Goal: Contribute content: Contribute content

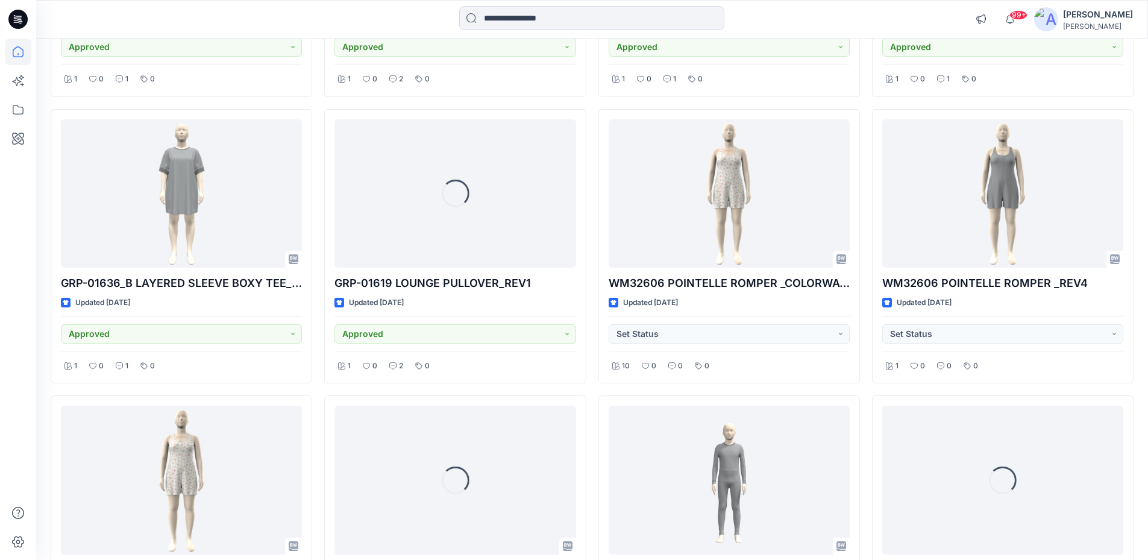
scroll to position [3801, 0]
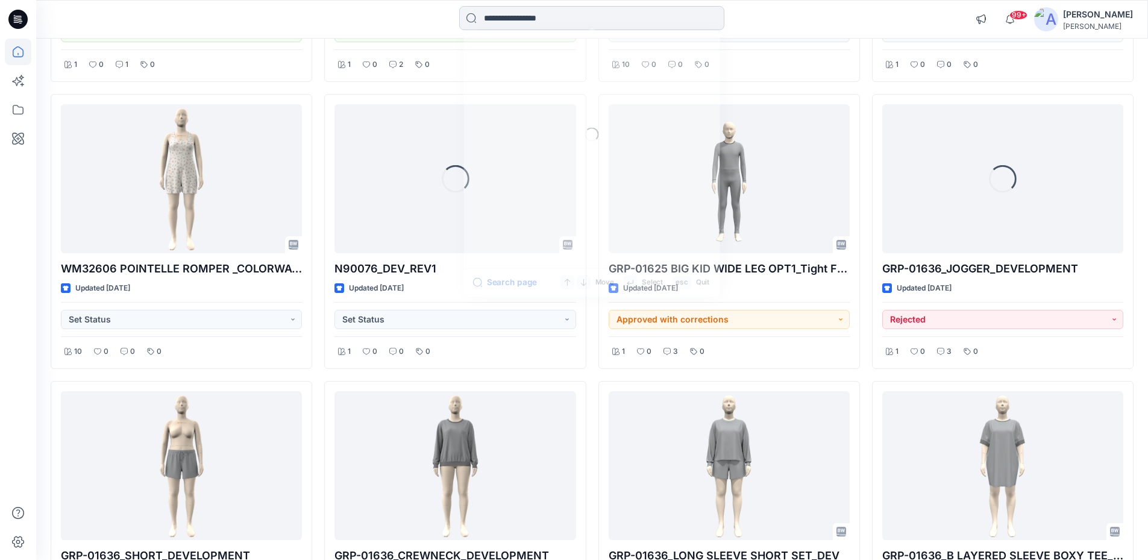
click at [567, 14] on input at bounding box center [591, 18] width 265 height 24
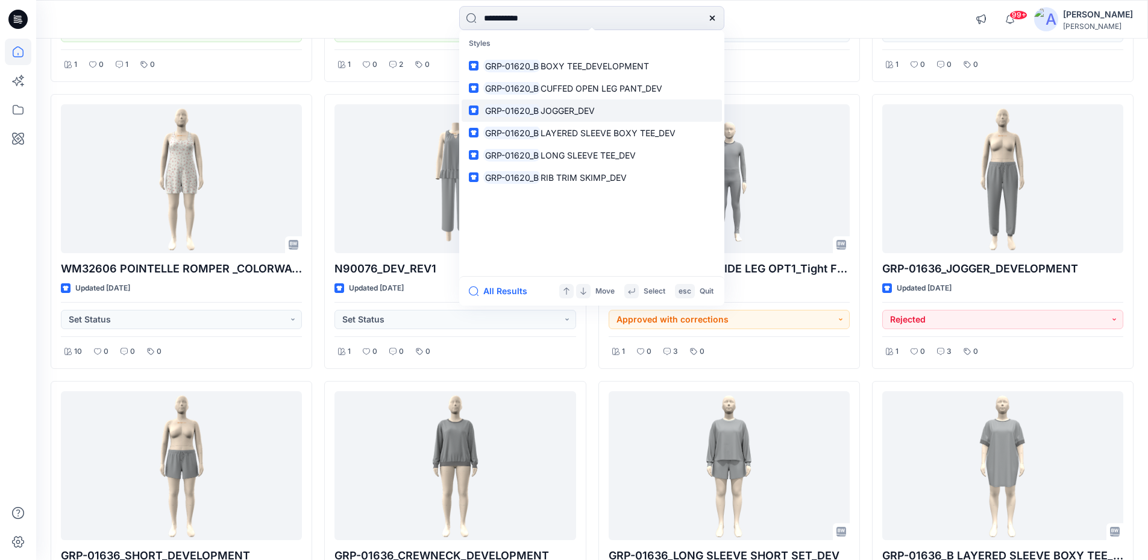
type input "**********"
drag, startPoint x: 550, startPoint y: 108, endPoint x: 669, endPoint y: 38, distance: 137.7
click at [669, 38] on p "Styles" at bounding box center [591, 44] width 260 height 22
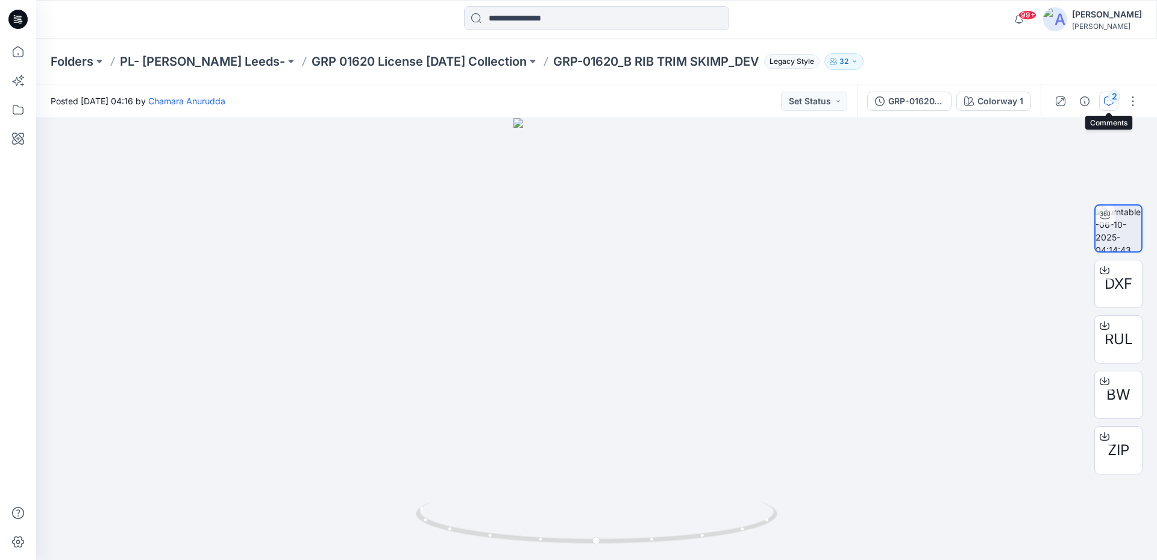
click at [1106, 105] on icon "button" at bounding box center [1109, 101] width 10 height 10
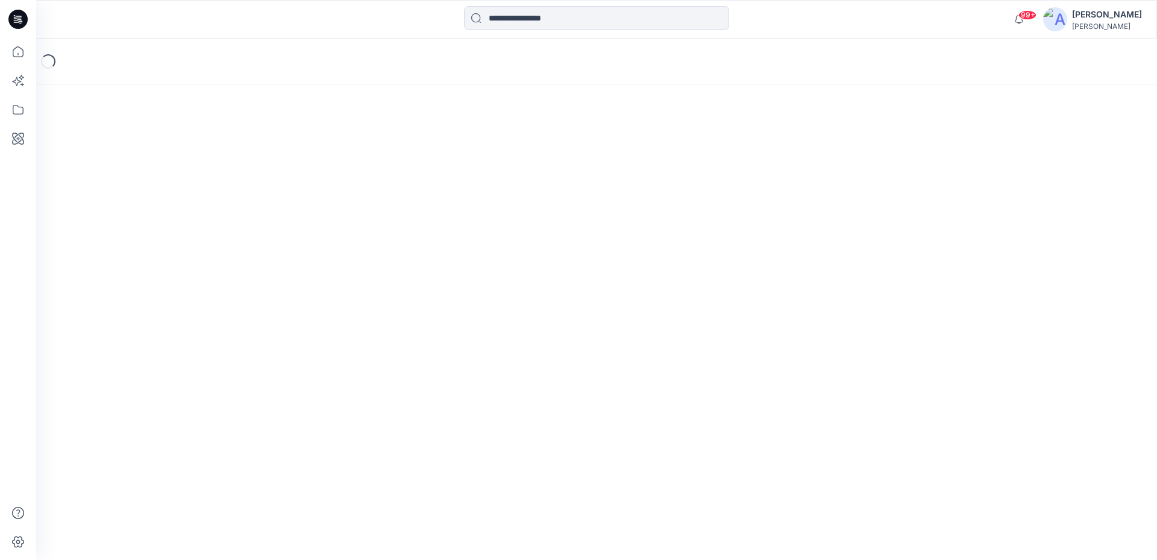
click at [19, 27] on icon at bounding box center [17, 19] width 19 height 19
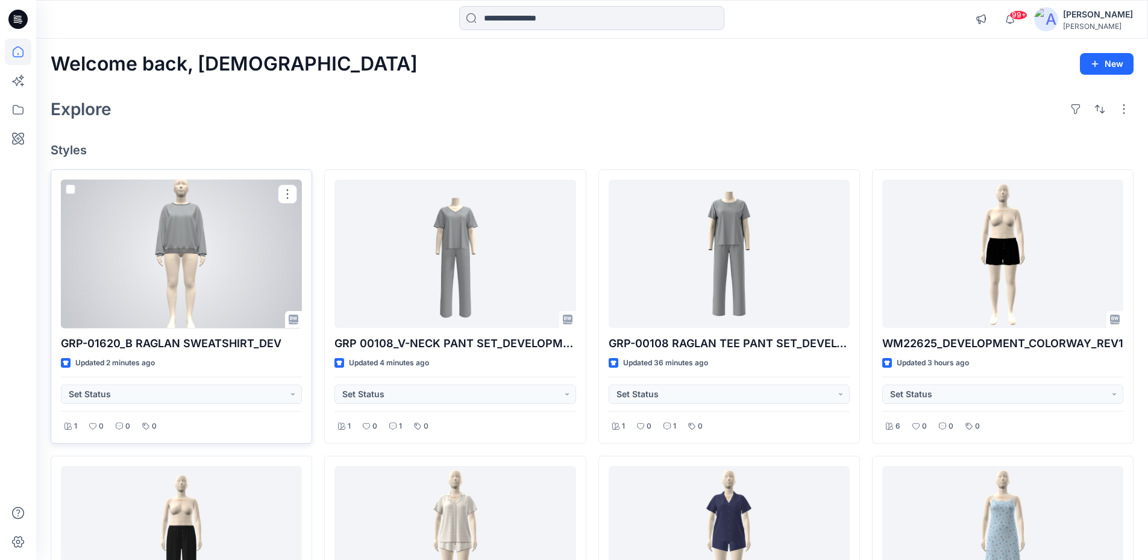
click at [201, 258] on div at bounding box center [181, 254] width 241 height 149
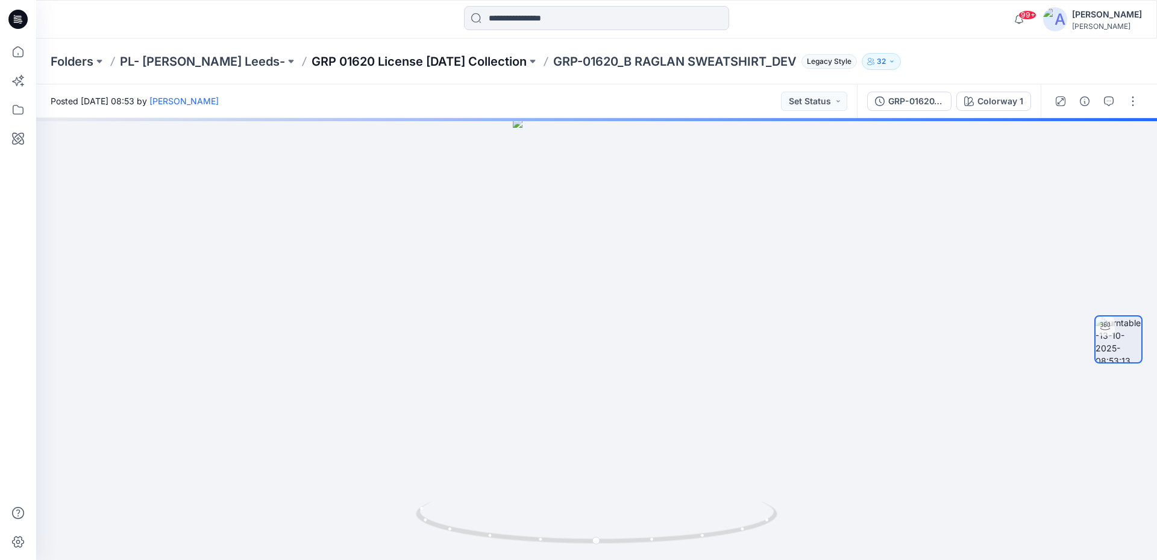
click at [478, 64] on p "GRP 01620 License [DATE] Collection" at bounding box center [418, 61] width 215 height 17
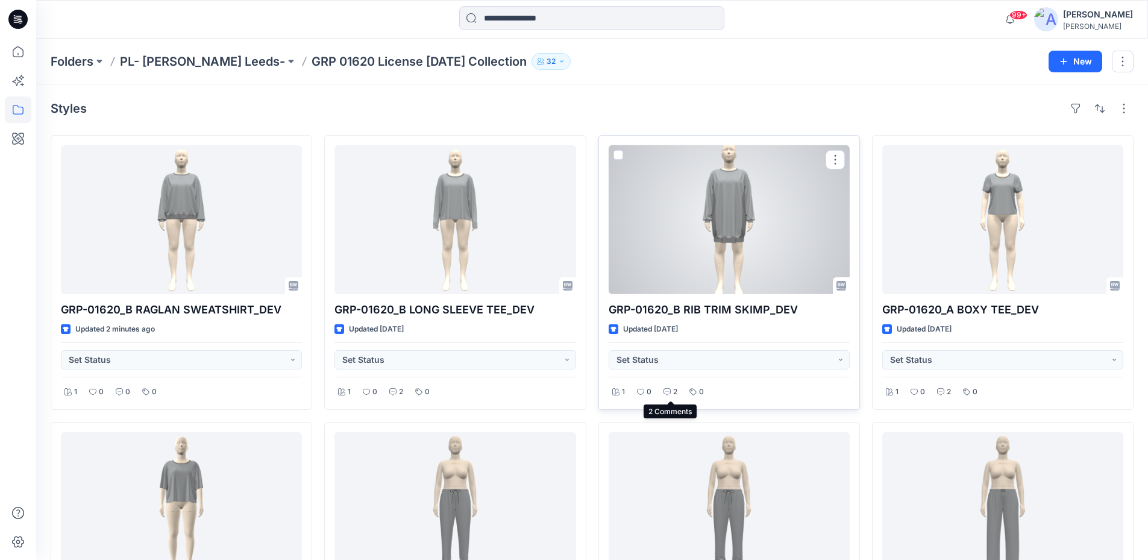
click at [668, 392] on icon at bounding box center [666, 391] width 7 height 7
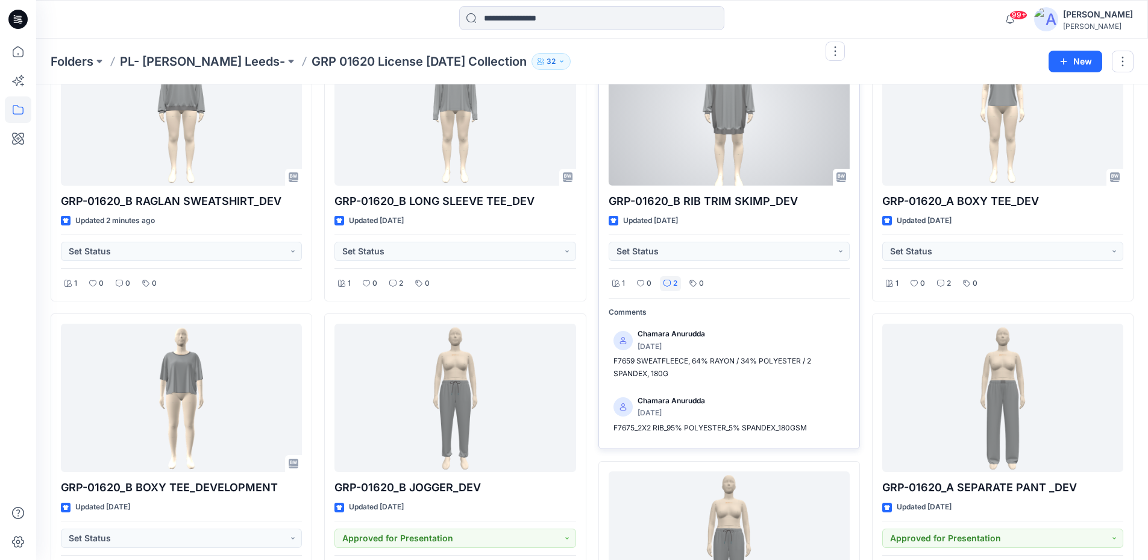
scroll to position [120, 0]
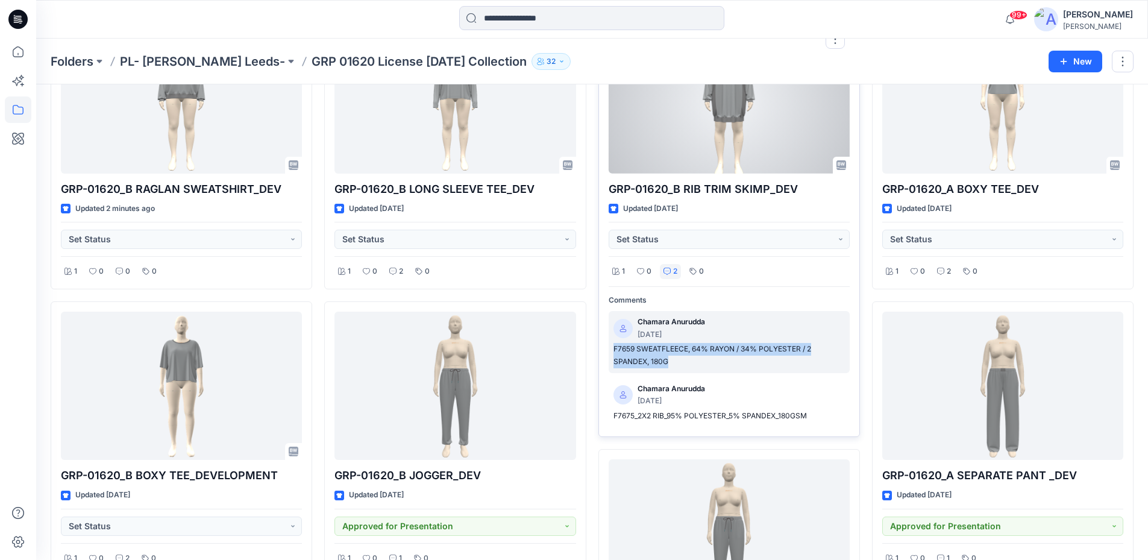
drag, startPoint x: 605, startPoint y: 348, endPoint x: 672, endPoint y: 363, distance: 68.5
click at [672, 363] on div "GRP-01620_B RIB TRIM SKIMP_DEV Updated 7 days ago Set Status 1 0 2 0 Comments C…" at bounding box center [728, 225] width 261 height 422
copy p "F7659 SWEATFLEECE, 64% RAYON / 34% POLYESTER / 2 SPANDEX, 180G"
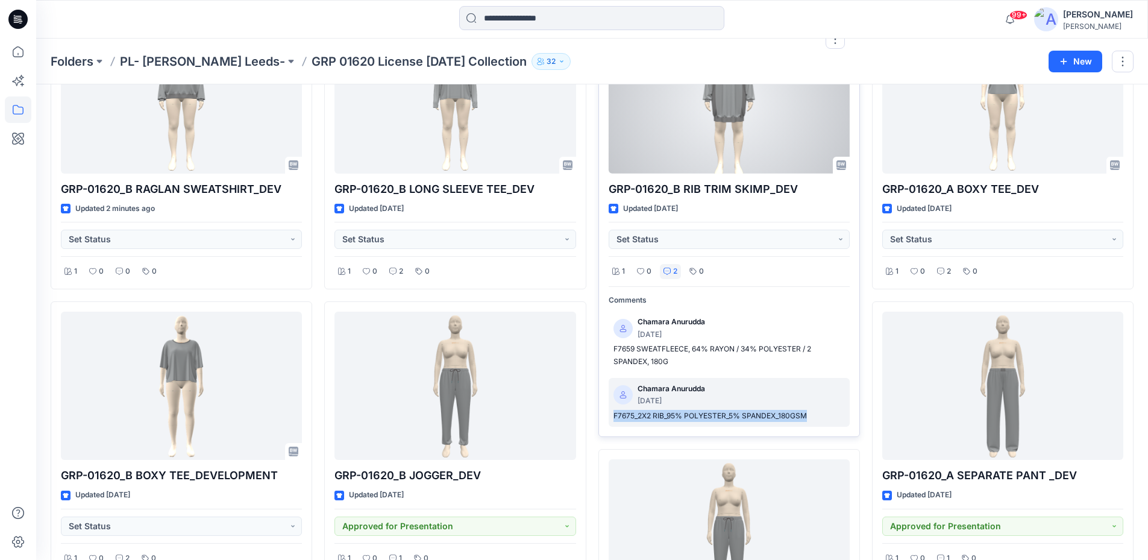
drag, startPoint x: 607, startPoint y: 419, endPoint x: 808, endPoint y: 419, distance: 201.2
click at [808, 419] on div "GRP-01620_B RIB TRIM SKIMP_DEV Updated 7 days ago Set Status 1 0 2 0 Comments C…" at bounding box center [728, 225] width 261 height 422
copy p "F7675_2X2 RIB_95% POLYESTER_5% SPANDEX_180GSM"
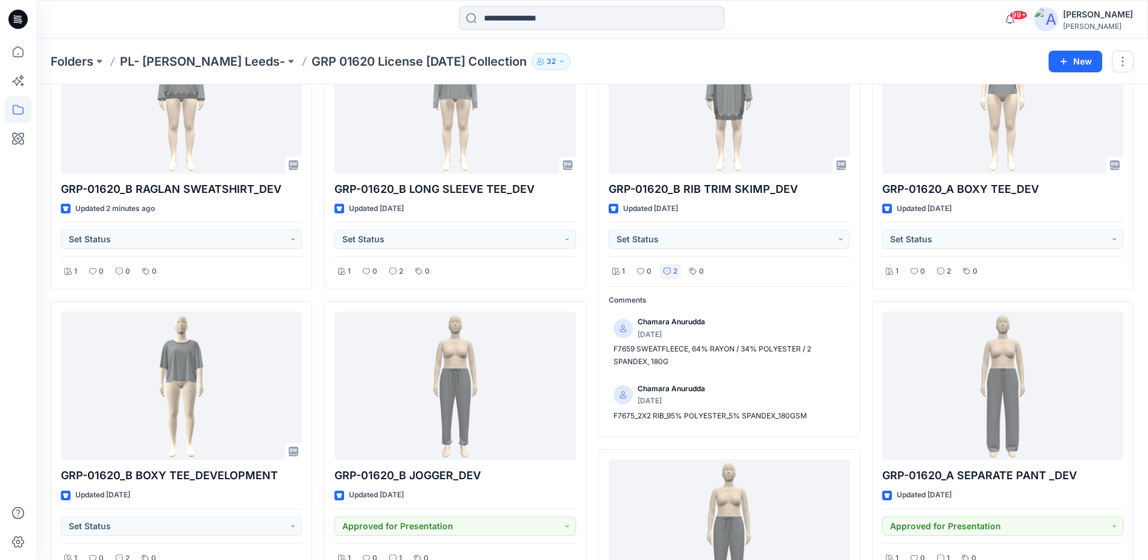
click at [539, 295] on div "GRP-01620_B LONG SLEEVE TEE_DEV Updated 7 days ago Set Status 1 0 2 0 GRP-01620…" at bounding box center [454, 512] width 261 height 996
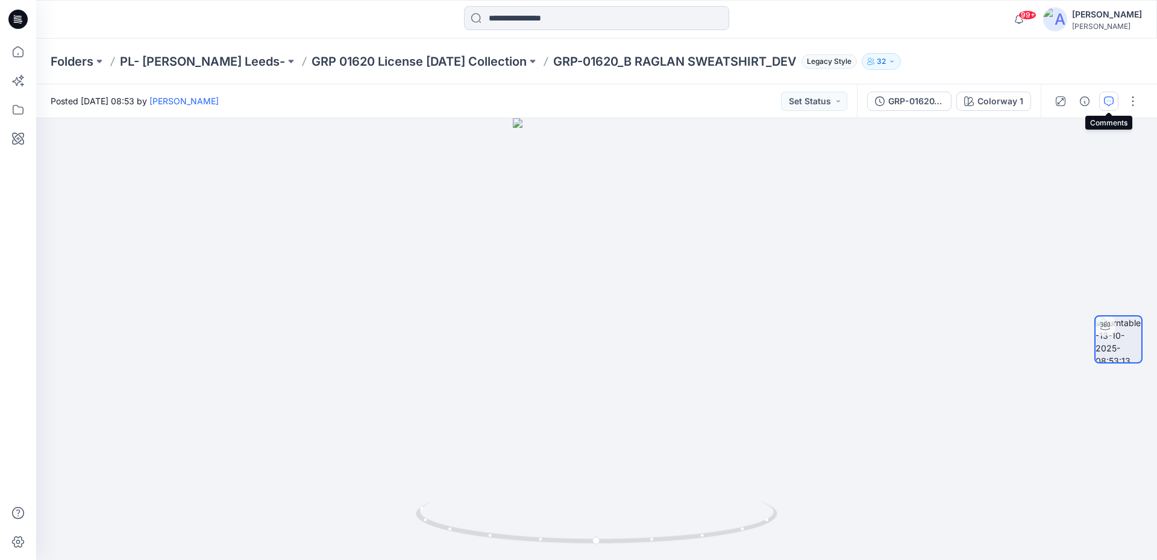
click at [1109, 100] on icon "button" at bounding box center [1109, 101] width 10 height 10
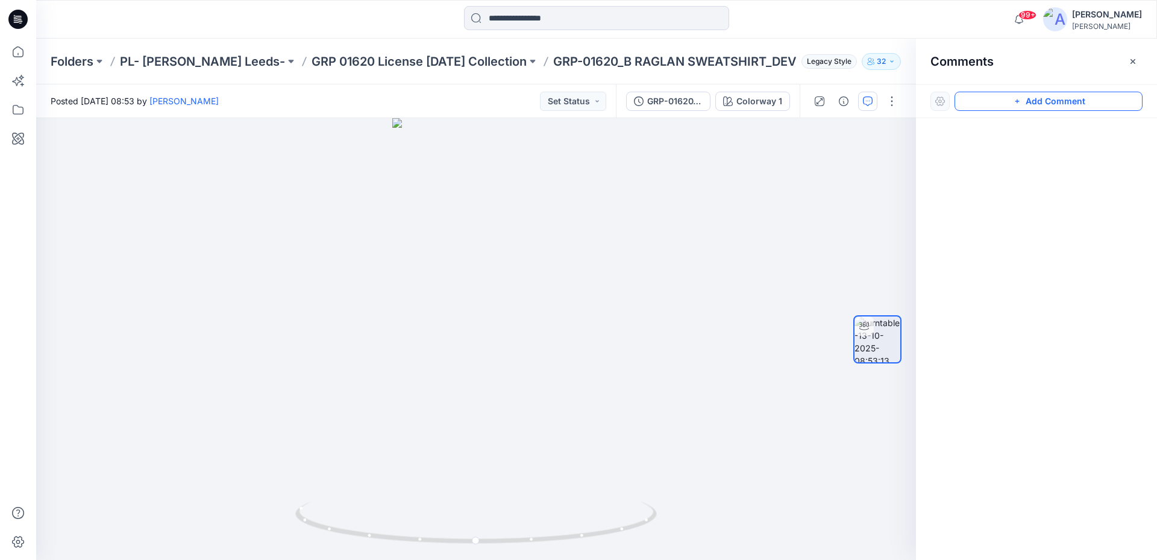
click at [1016, 106] on button "Add Comment" at bounding box center [1048, 101] width 188 height 19
click at [483, 293] on div "1" at bounding box center [476, 339] width 880 height 442
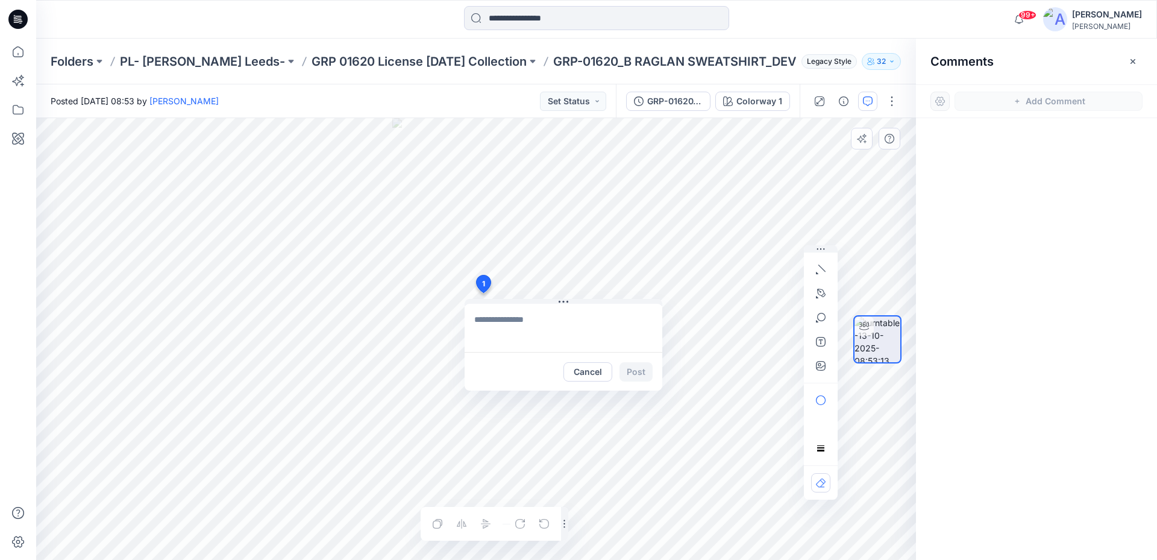
click at [492, 326] on textarea at bounding box center [563, 328] width 198 height 48
paste textarea "**********"
type textarea "**********"
click at [636, 373] on button "Post" at bounding box center [635, 371] width 33 height 19
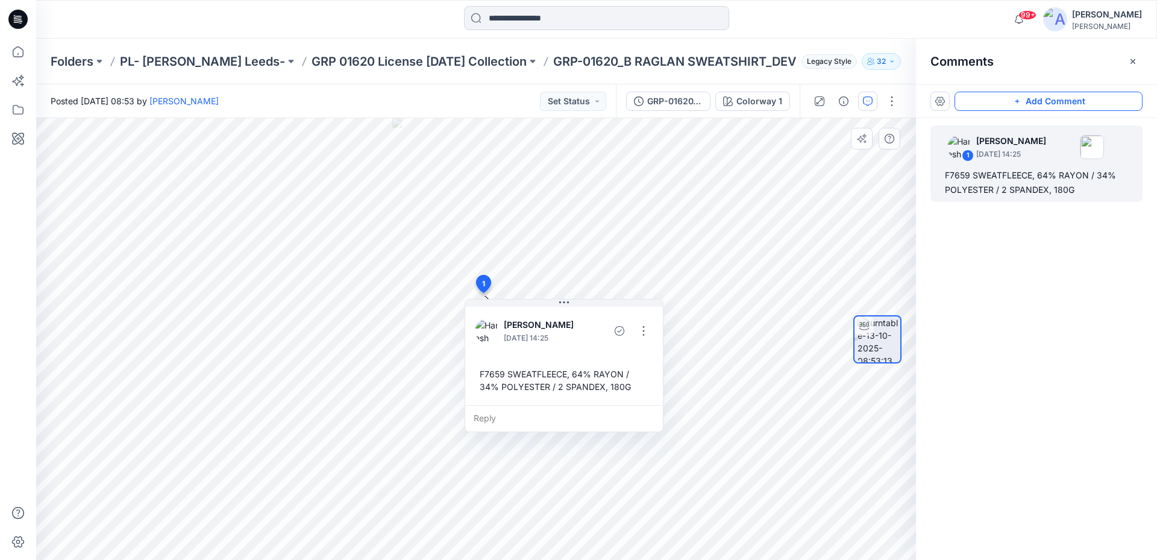
click at [1090, 107] on button "Add Comment" at bounding box center [1048, 101] width 188 height 19
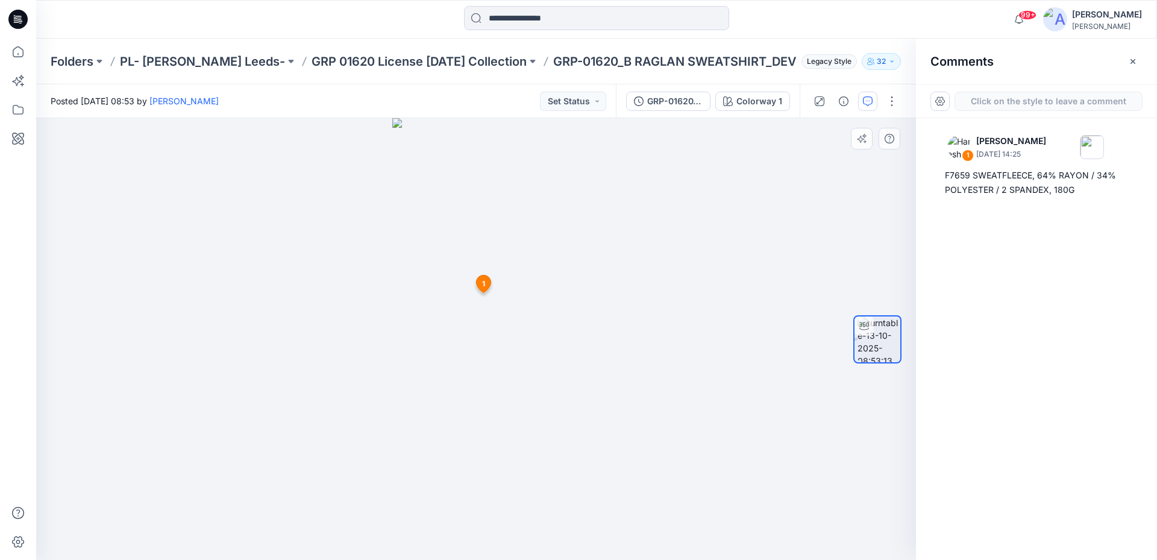
click at [486, 332] on div "2 1 Haresh Lary October 13, 2025 14:25 F7659 SWEATFLEECE, 64% RAYON / 34% POLYE…" at bounding box center [476, 339] width 880 height 442
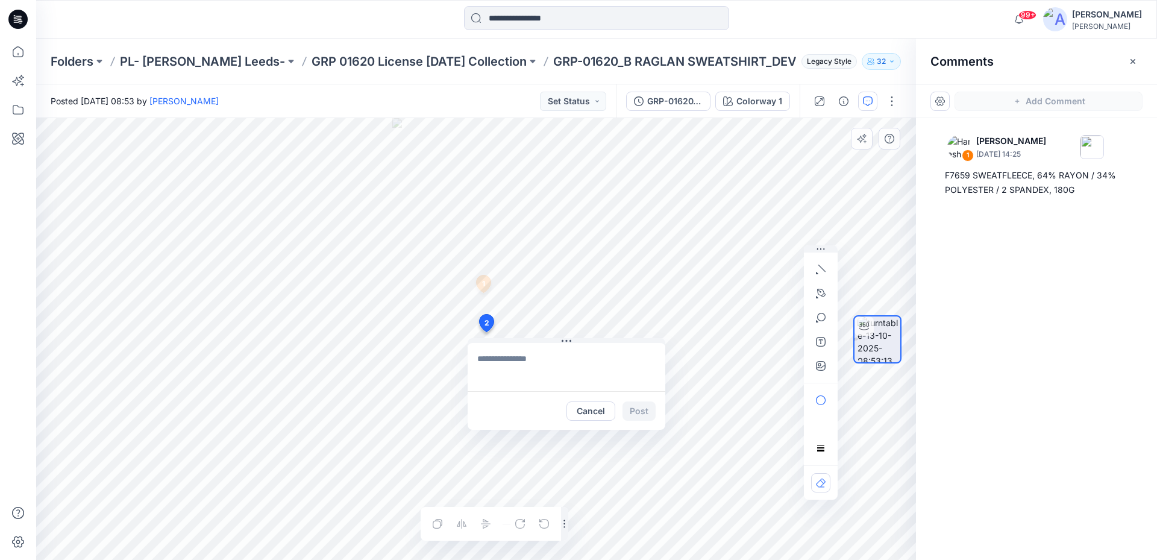
type textarea "**********"
click at [631, 407] on button "Post" at bounding box center [638, 410] width 33 height 19
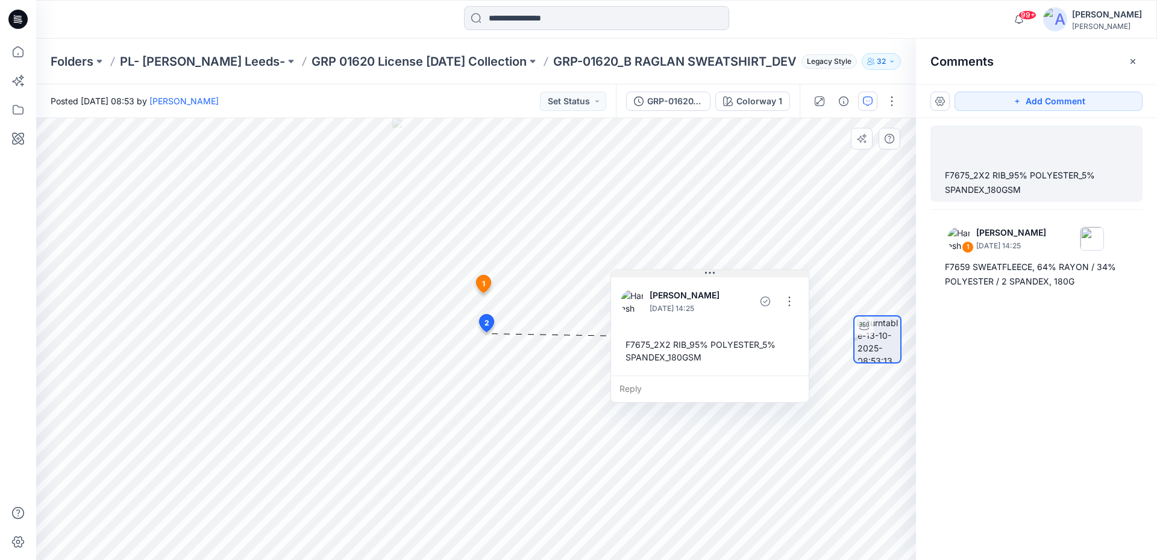
drag, startPoint x: 564, startPoint y: 342, endPoint x: 707, endPoint y: 274, distance: 158.4
click at [707, 274] on icon at bounding box center [710, 273] width 10 height 10
click at [488, 283] on icon at bounding box center [484, 283] width 14 height 17
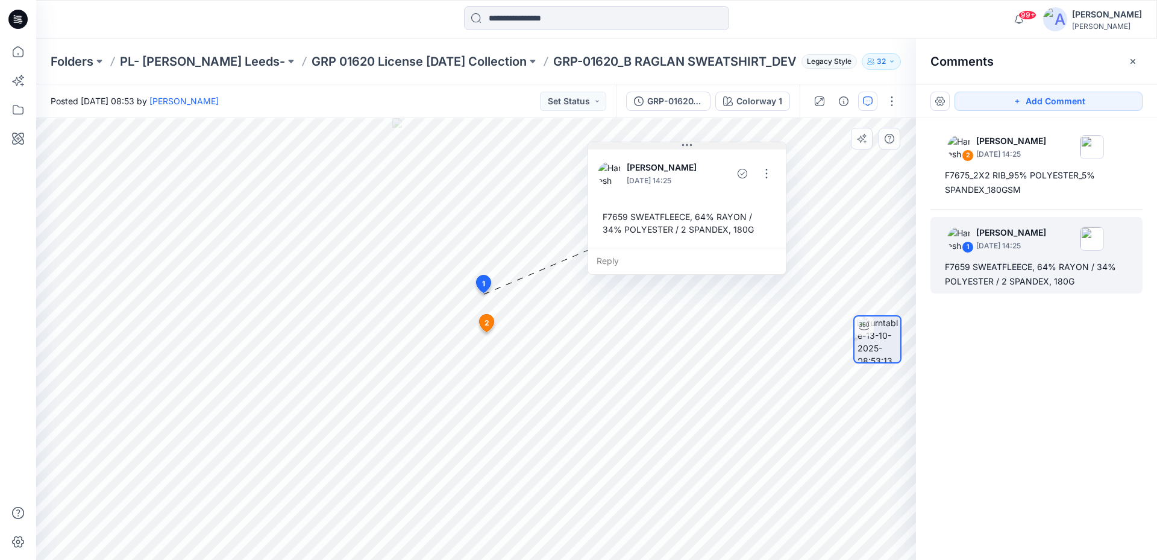
drag, startPoint x: 563, startPoint y: 303, endPoint x: 686, endPoint y: 146, distance: 199.6
click at [686, 146] on icon at bounding box center [687, 145] width 10 height 2
click at [489, 324] on span "2" at bounding box center [486, 322] width 5 height 11
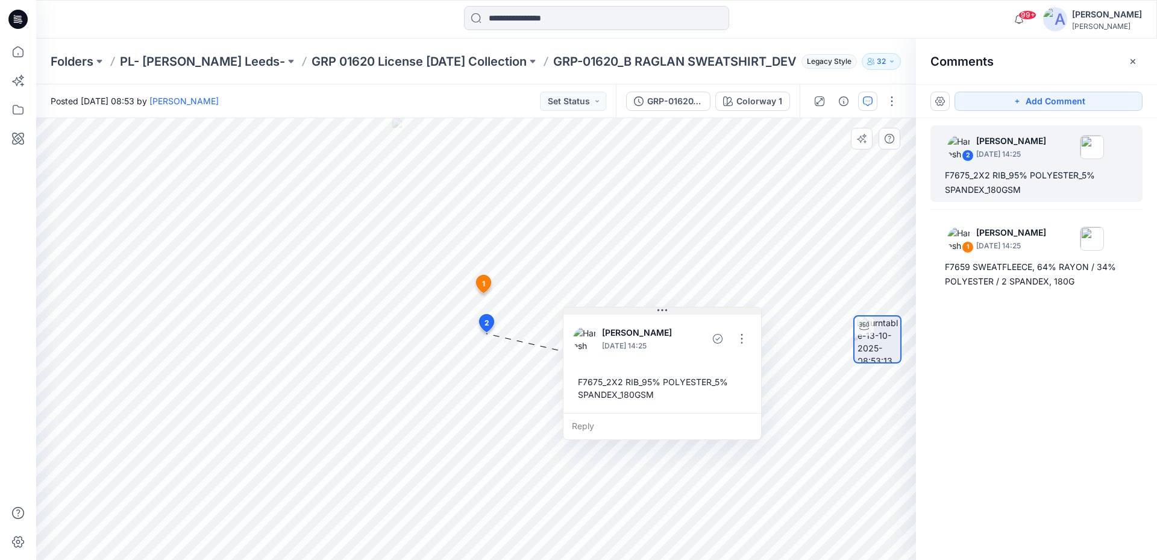
drag, startPoint x: 654, startPoint y: 345, endPoint x: 666, endPoint y: 311, distance: 36.0
click at [666, 311] on icon at bounding box center [662, 310] width 10 height 10
click at [739, 337] on button "button" at bounding box center [741, 338] width 19 height 19
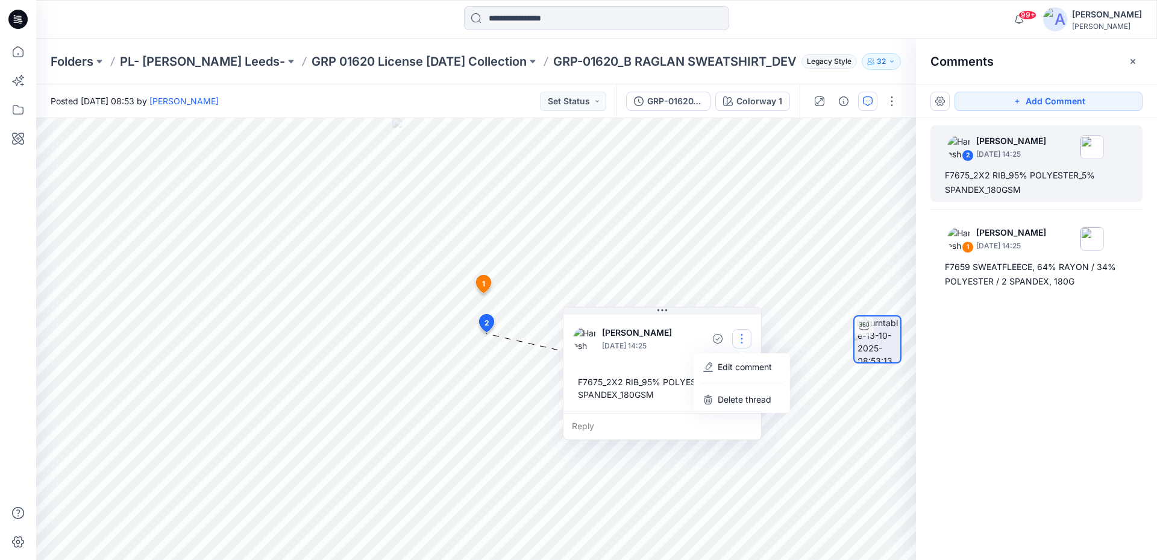
click at [1020, 413] on div "2 Haresh Lary October 13, 2025 14:25 F7675_2X2 RIB_95% POLYESTER_5% SPANDEX_180…" at bounding box center [1036, 316] width 241 height 397
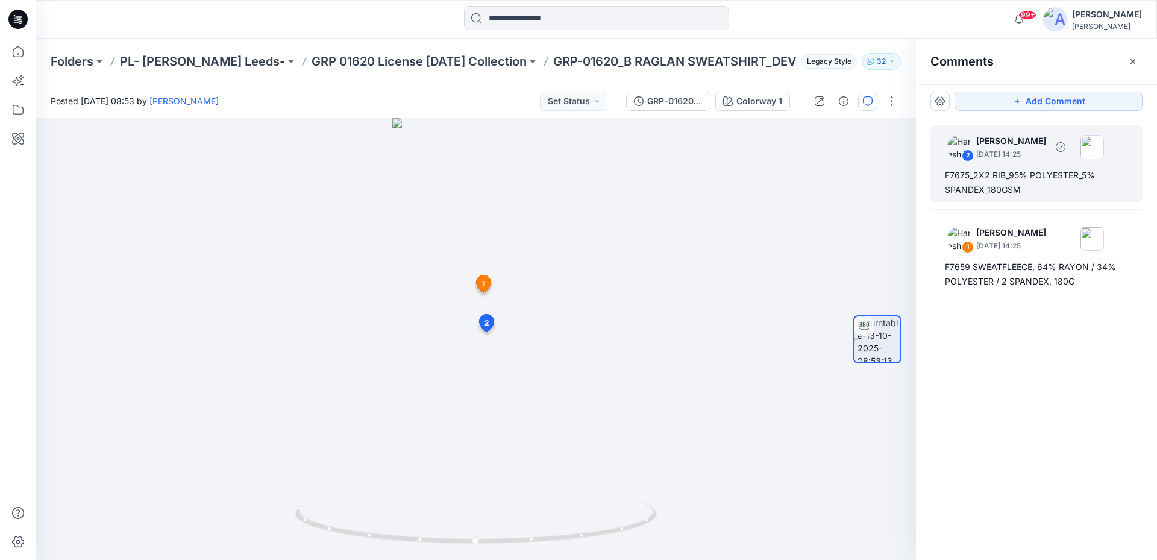
click at [1051, 170] on div "F7675_2X2 RIB_95% POLYESTER_5% SPANDEX_180GSM" at bounding box center [1036, 182] width 183 height 29
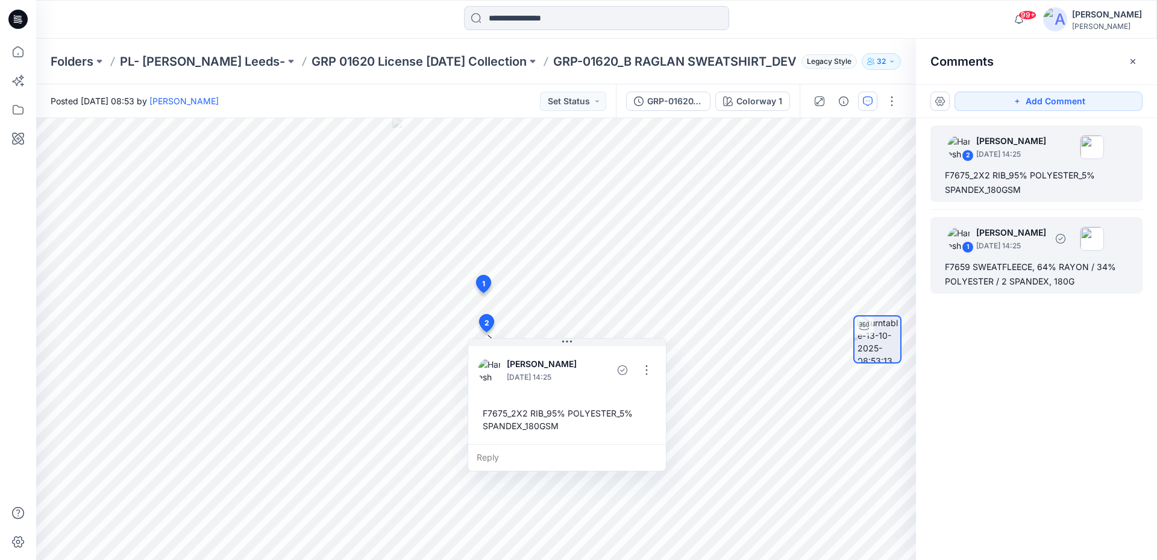
click at [1033, 241] on p "October 13, 2025 14:25" at bounding box center [1011, 246] width 70 height 12
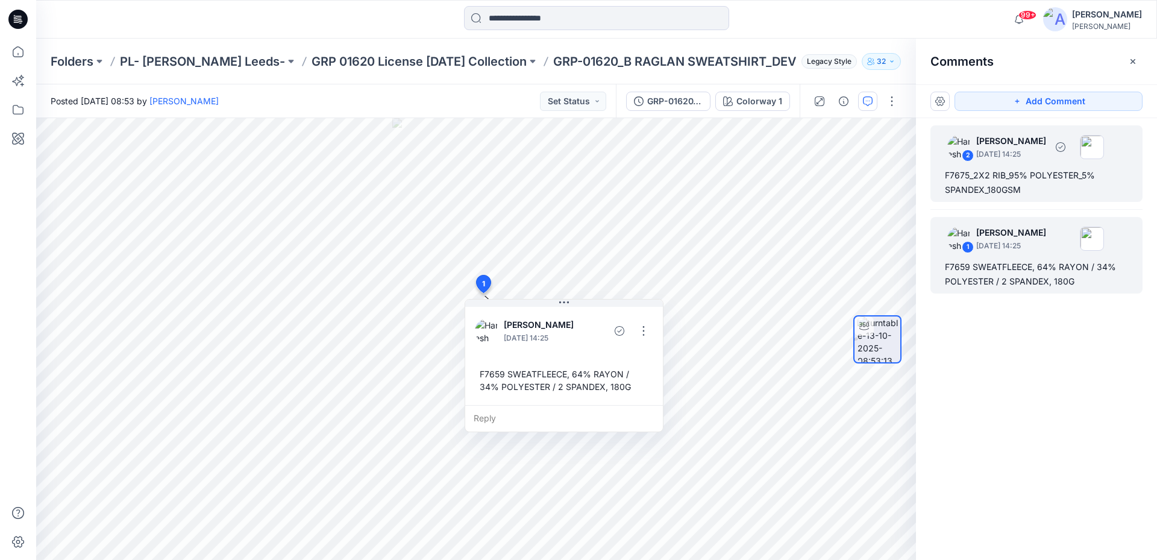
click at [1022, 189] on div "F7675_2X2 RIB_95% POLYESTER_5% SPANDEX_180GSM" at bounding box center [1036, 182] width 183 height 29
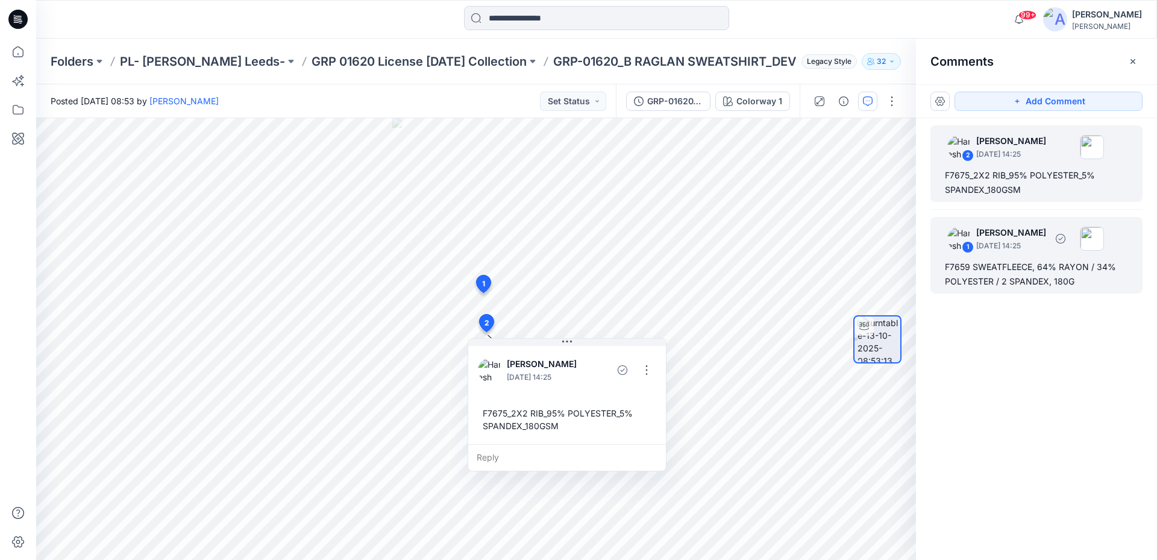
click at [1023, 254] on div "1 Haresh Lary October 13, 2025 14:25" at bounding box center [1020, 238] width 166 height 33
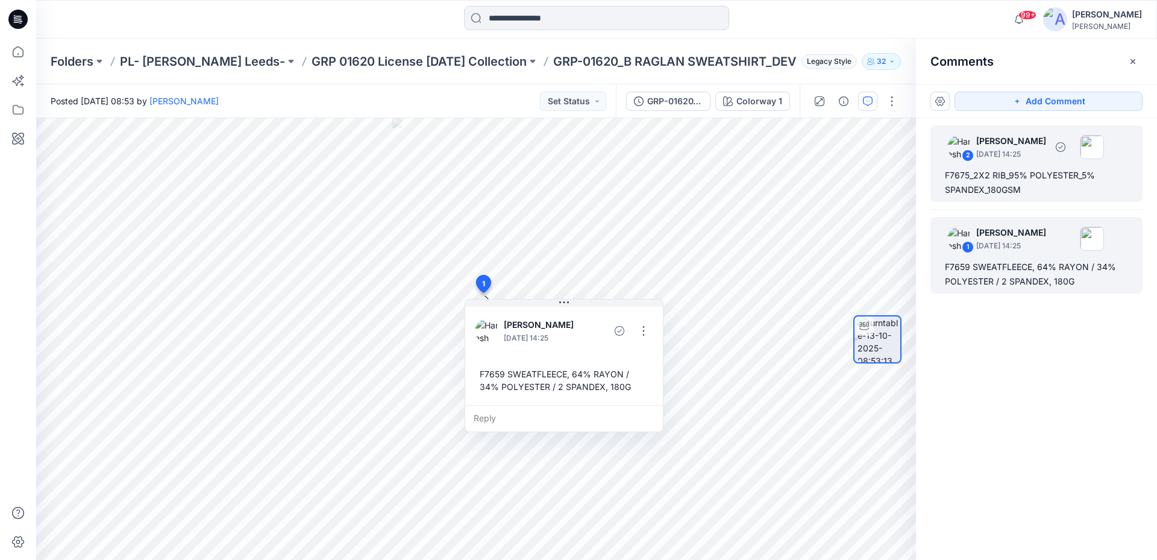
click at [1022, 180] on div "F7675_2X2 RIB_95% POLYESTER_5% SPANDEX_180GSM" at bounding box center [1036, 182] width 183 height 29
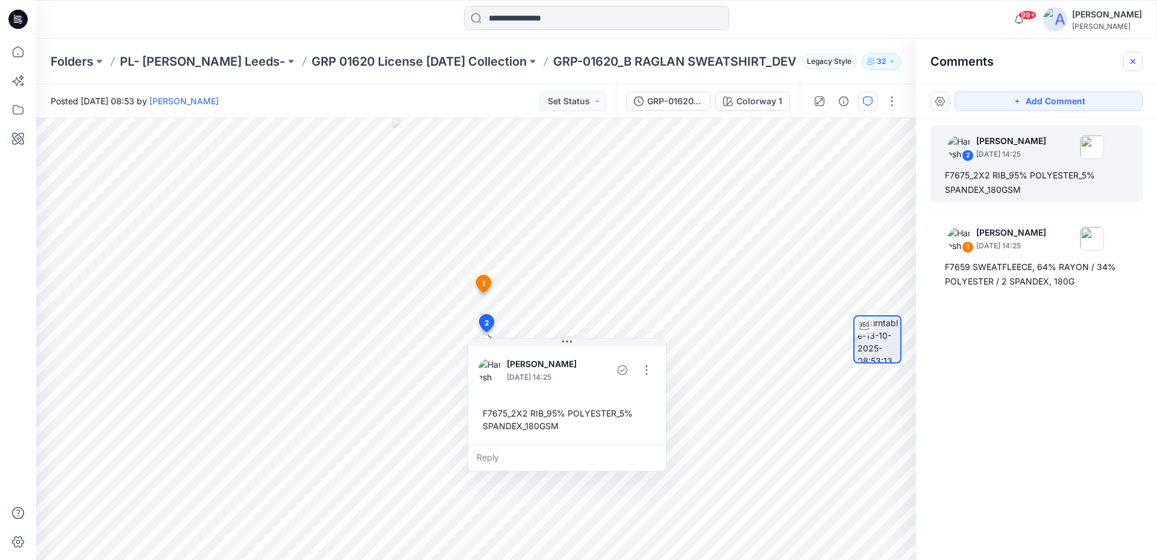
click at [1133, 68] on button "button" at bounding box center [1132, 61] width 19 height 19
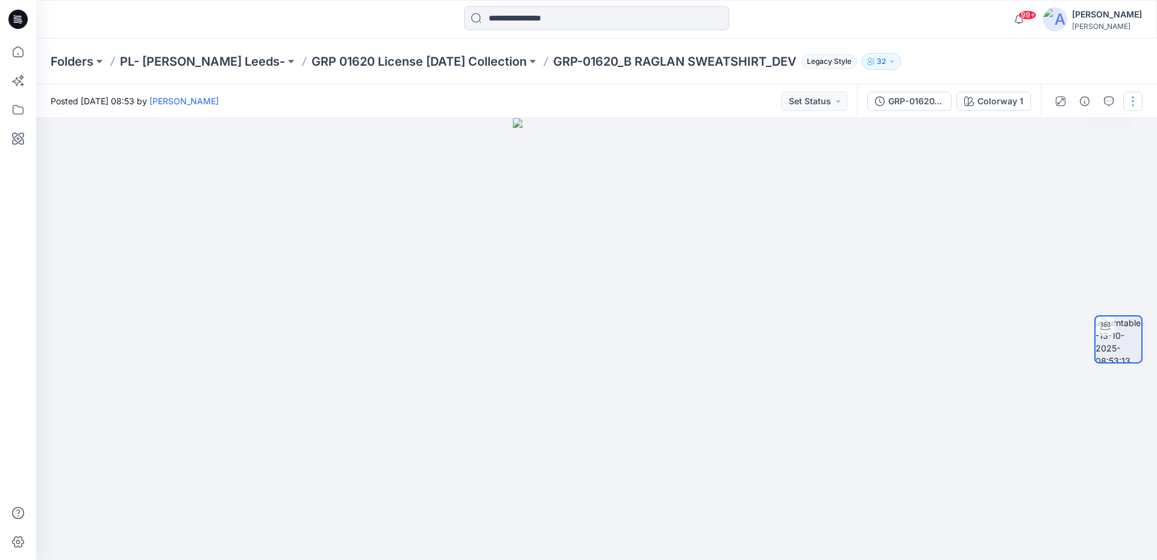
click at [1127, 96] on button "button" at bounding box center [1132, 101] width 19 height 19
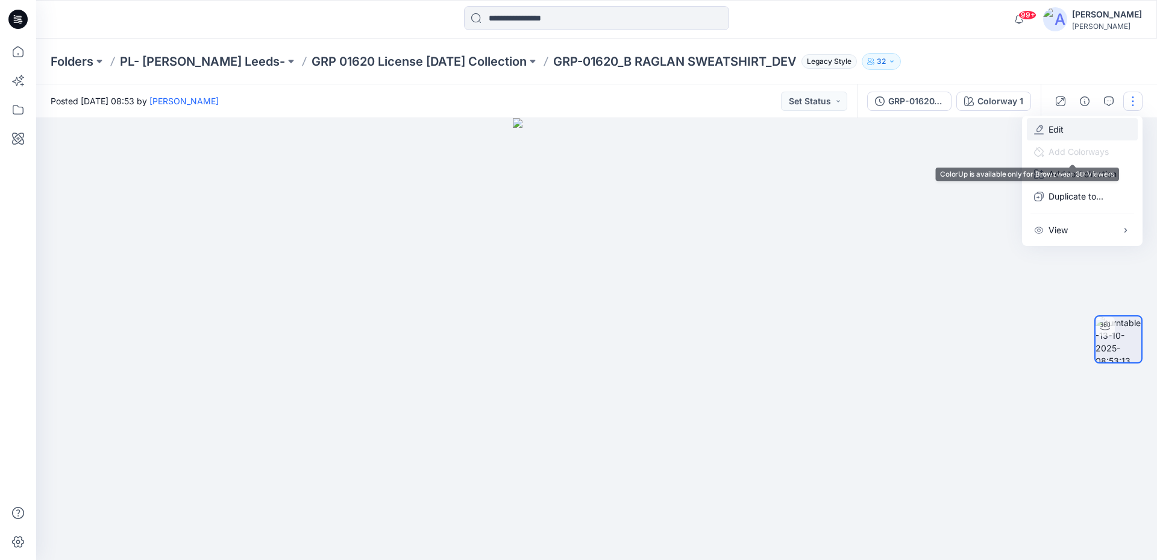
click at [1058, 130] on p "Edit" at bounding box center [1055, 129] width 15 height 13
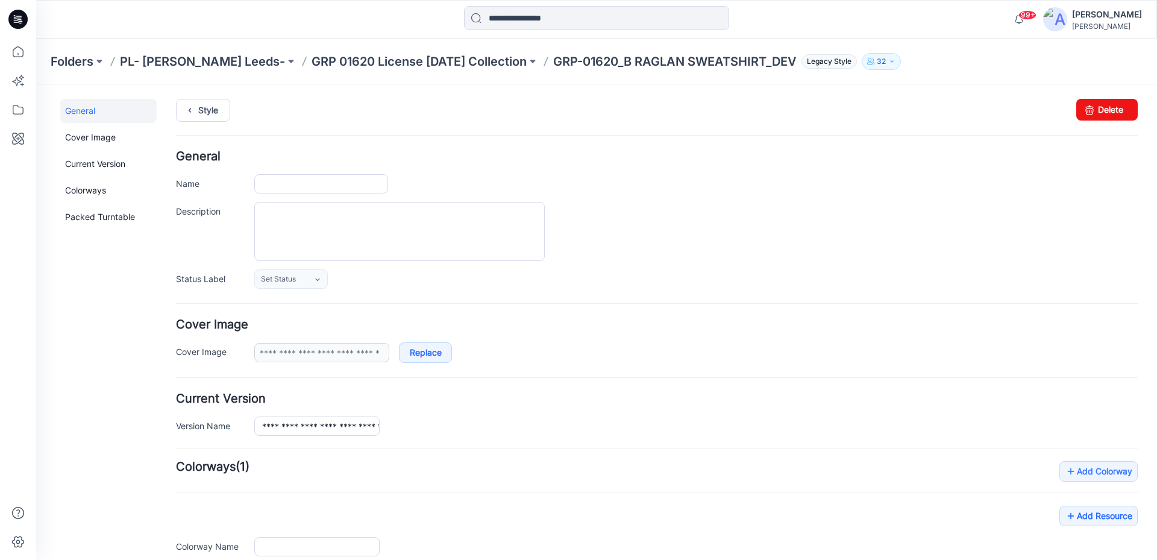
type input "**********"
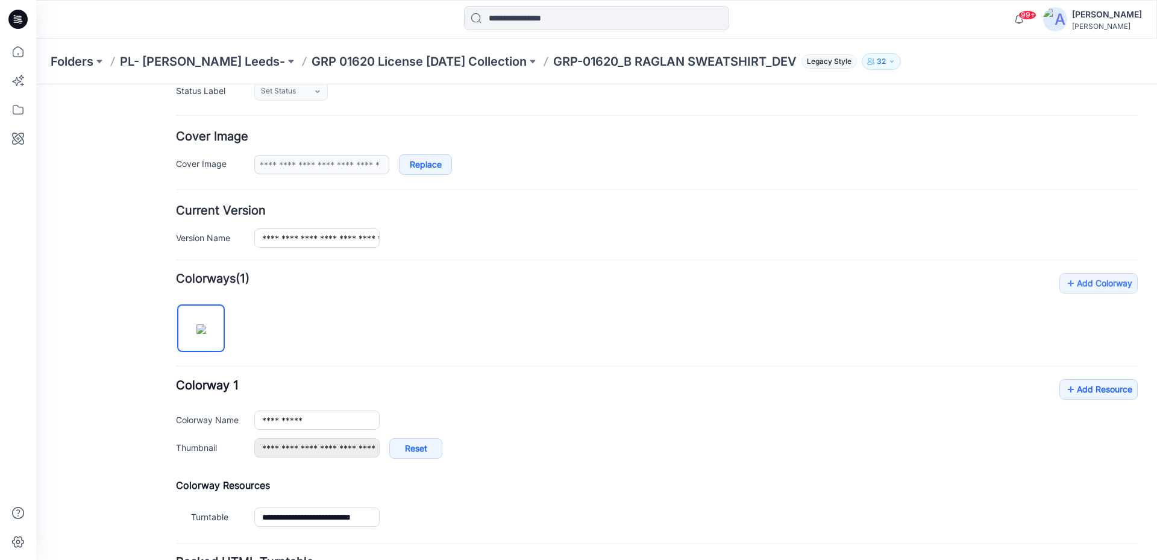
scroll to position [297, 0]
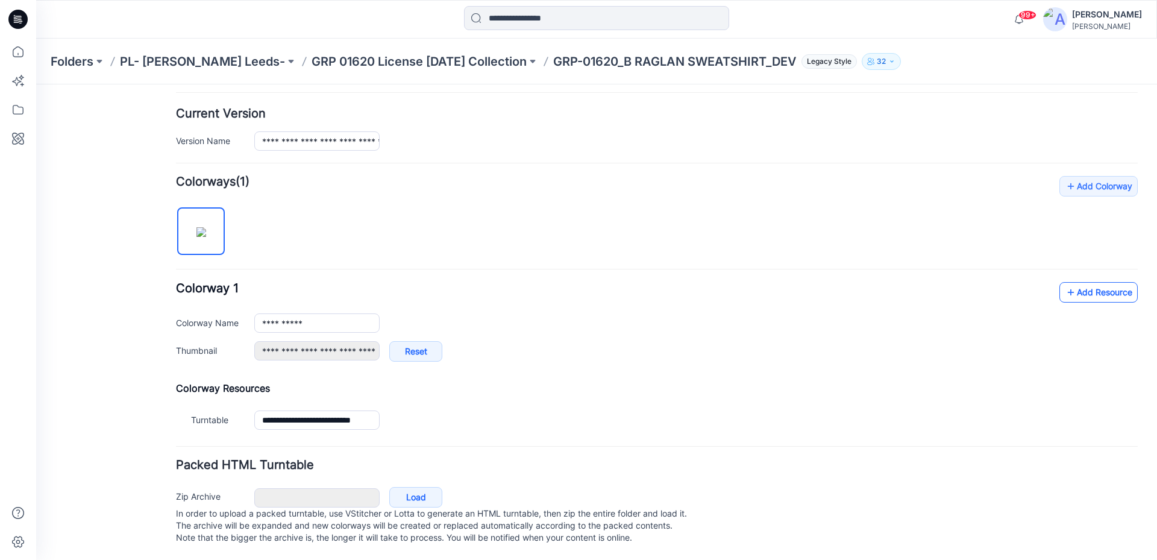
click at [1065, 283] on icon at bounding box center [1071, 292] width 12 height 19
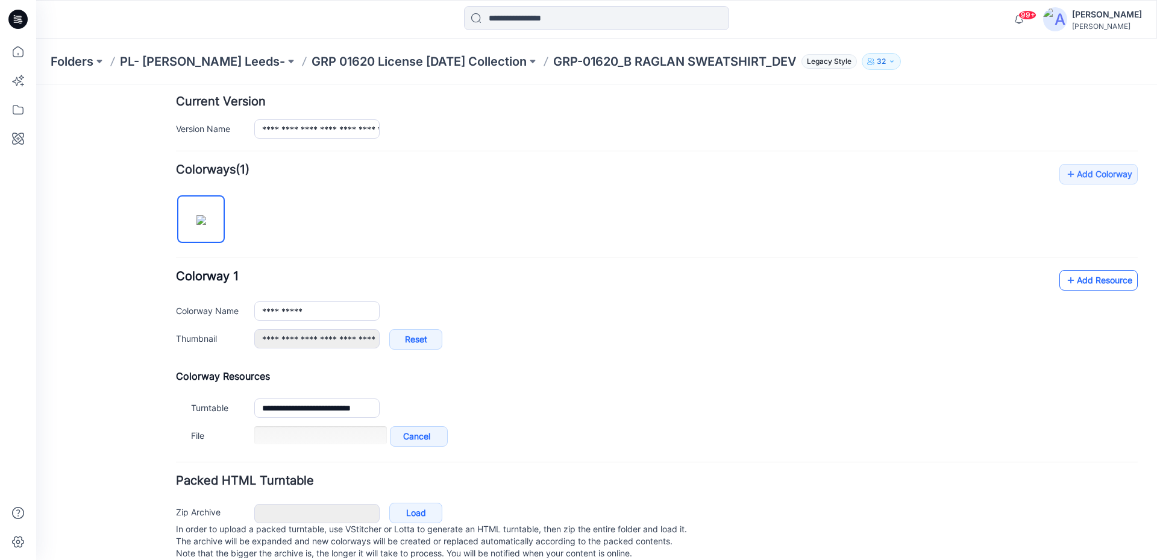
click at [1077, 288] on link "Add Resource" at bounding box center [1098, 280] width 78 height 20
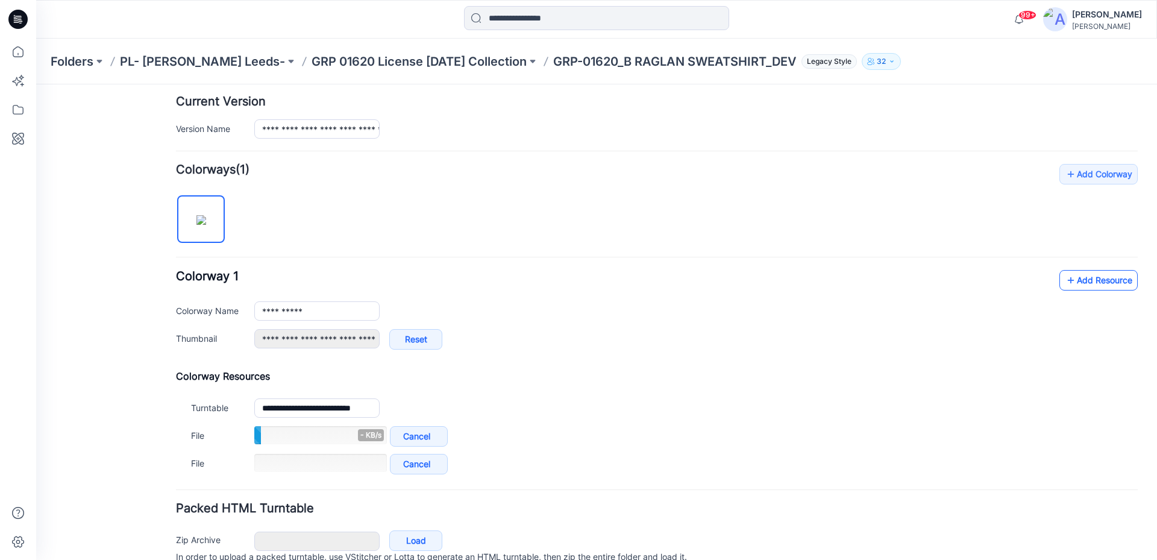
click at [1090, 287] on link "Add Resource" at bounding box center [1098, 280] width 78 height 20
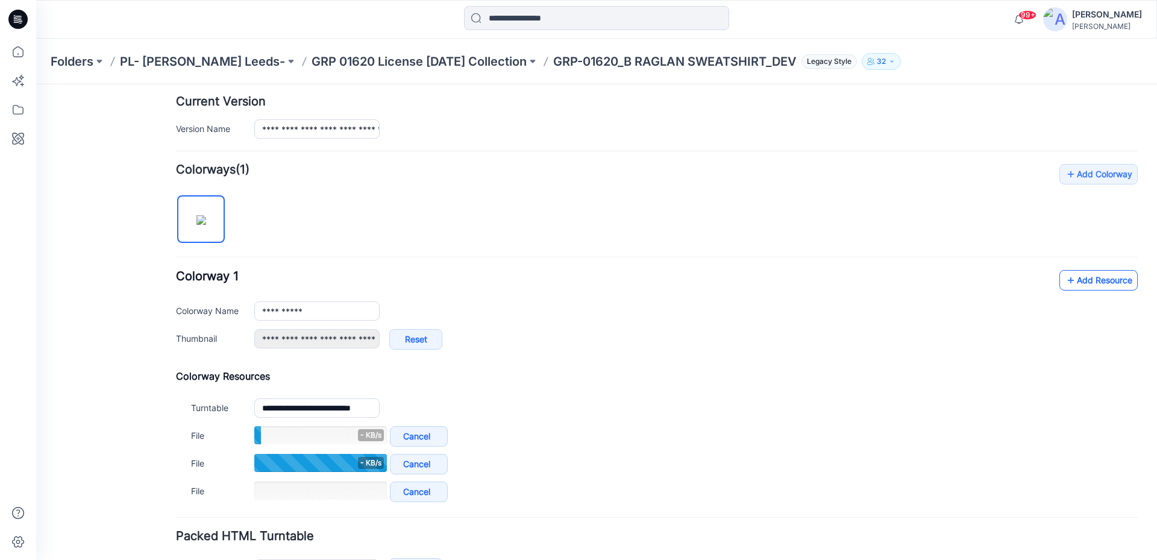
click at [1070, 280] on link "Add Resource" at bounding box center [1098, 280] width 78 height 20
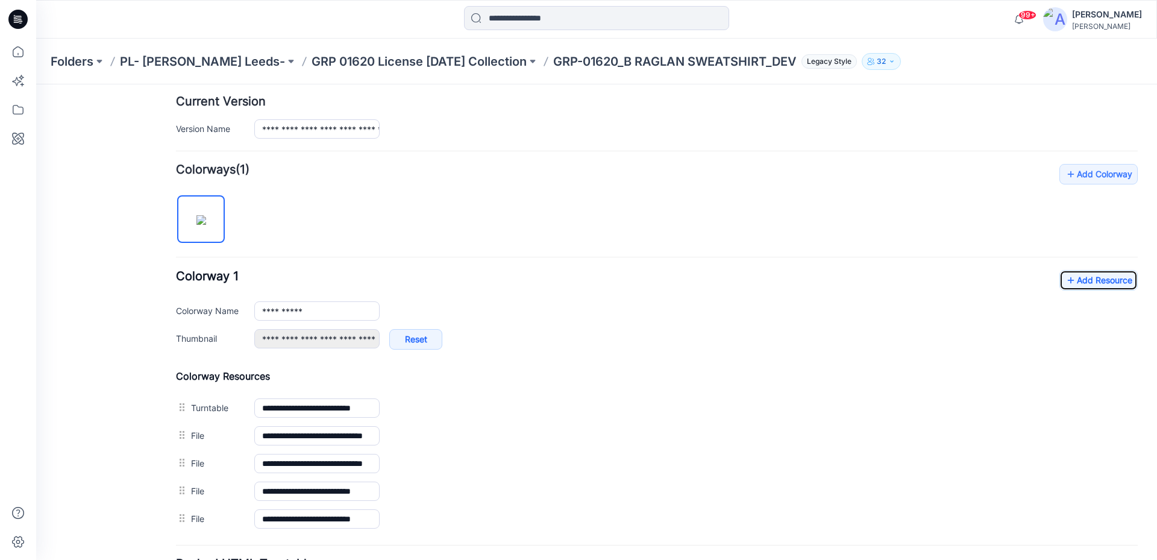
scroll to position [0, 0]
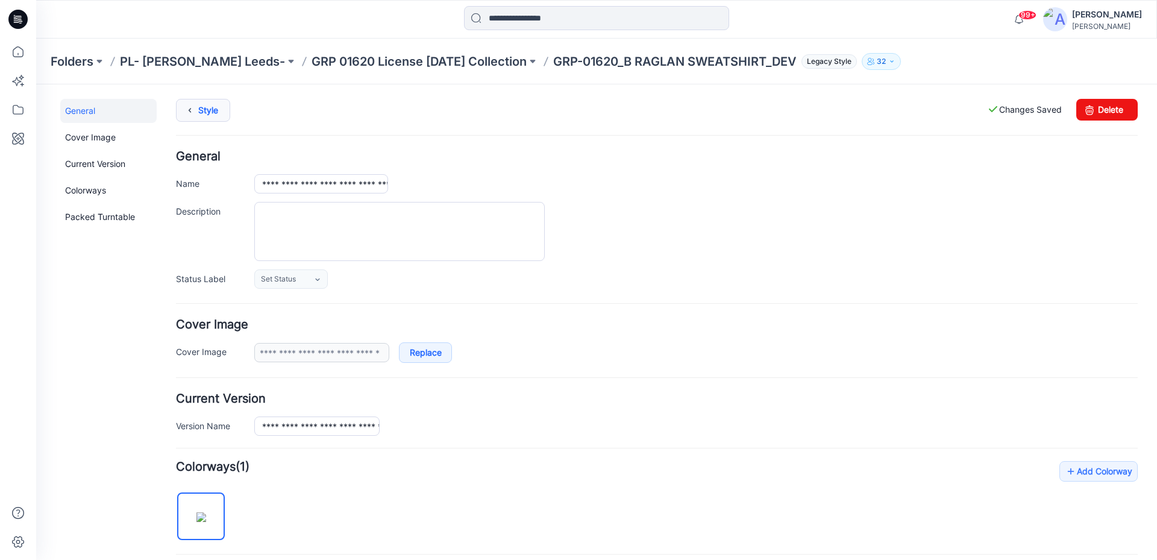
click at [200, 119] on link "Style" at bounding box center [203, 110] width 54 height 23
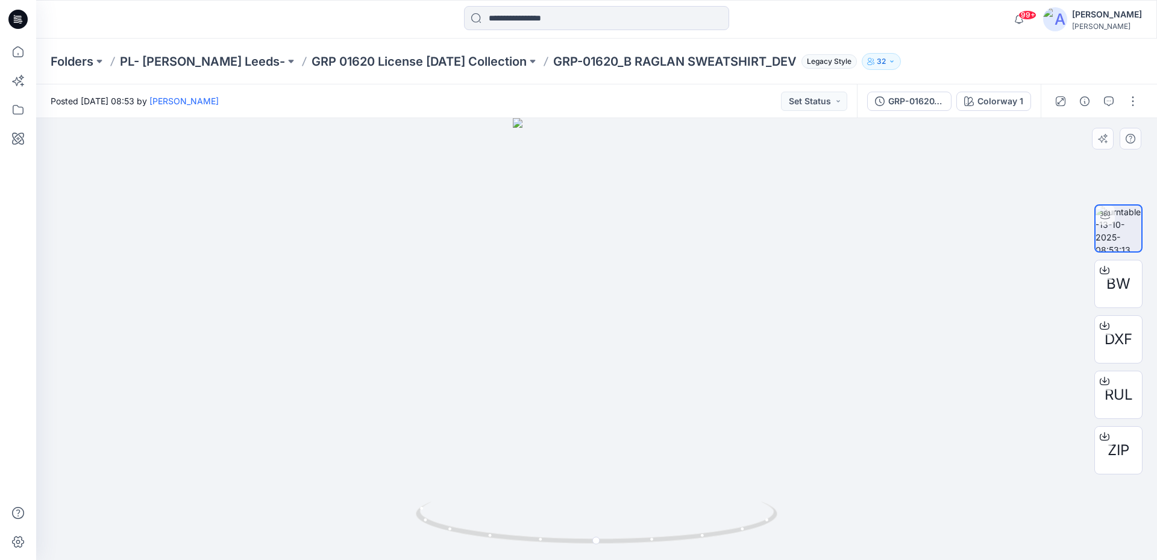
click at [1156, 163] on div at bounding box center [596, 339] width 1121 height 442
